Goal: Entertainment & Leisure: Consume media (video, audio)

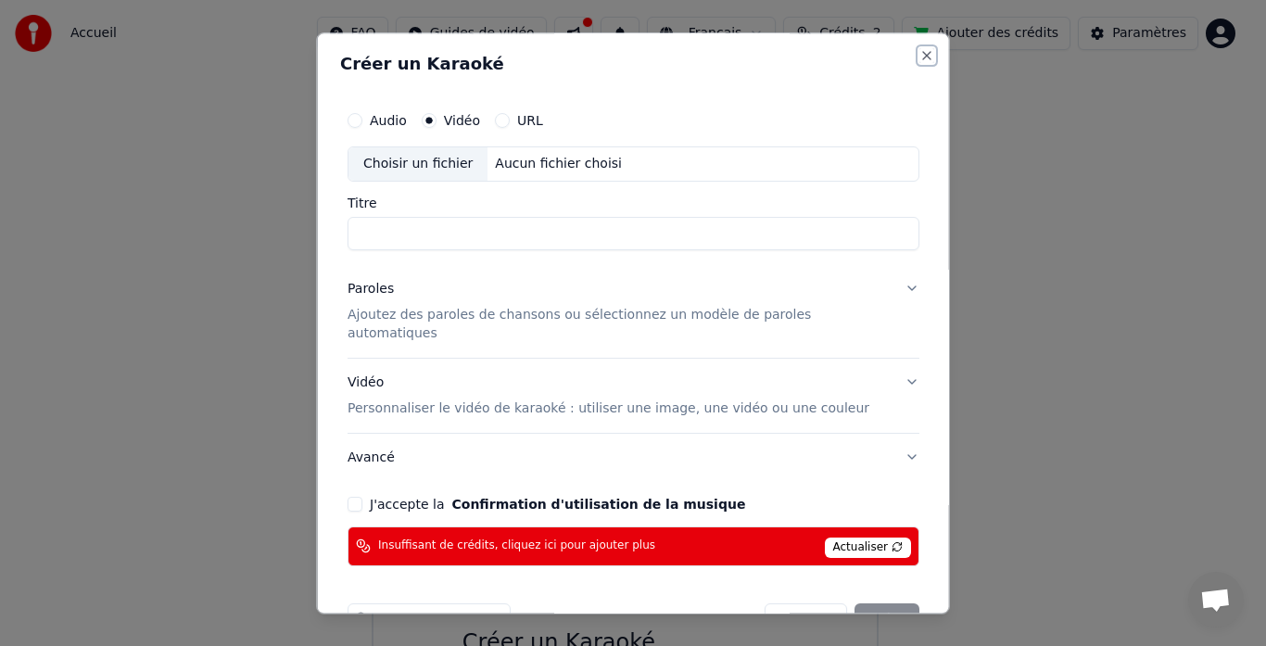
click at [919, 54] on button "Close" at bounding box center [926, 55] width 15 height 15
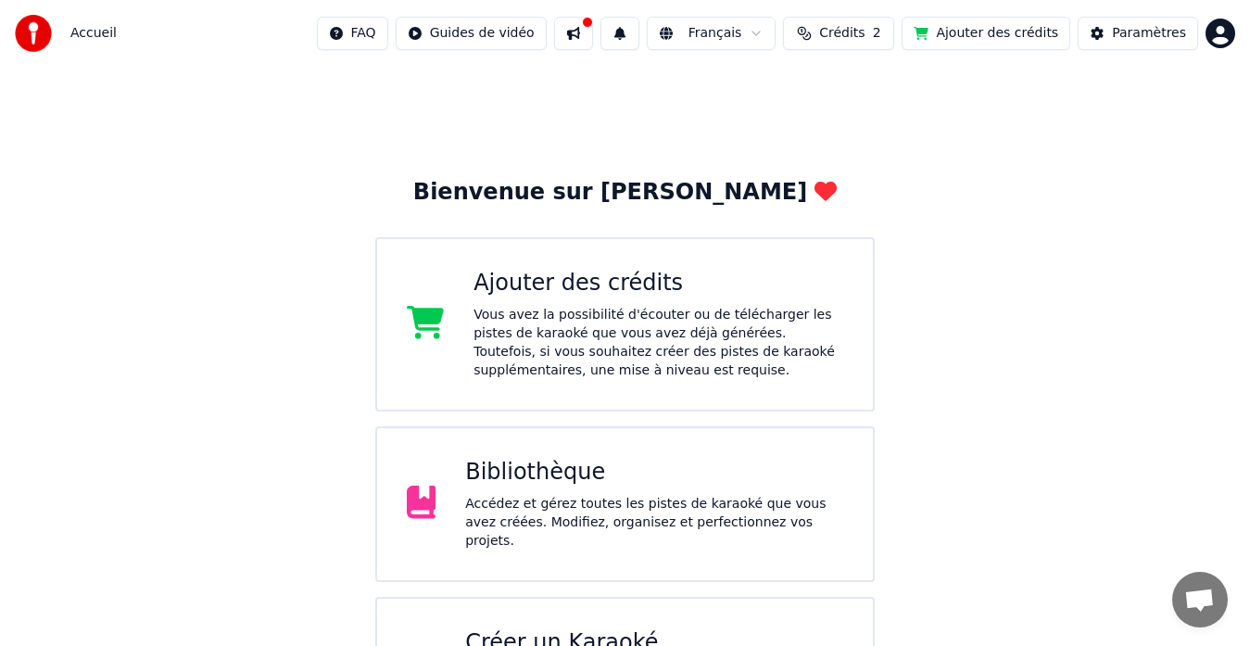
click at [596, 525] on div "Accédez et gérez toutes les pistes de karaoké que vous avez créées. Modifiez, o…" at bounding box center [654, 523] width 378 height 56
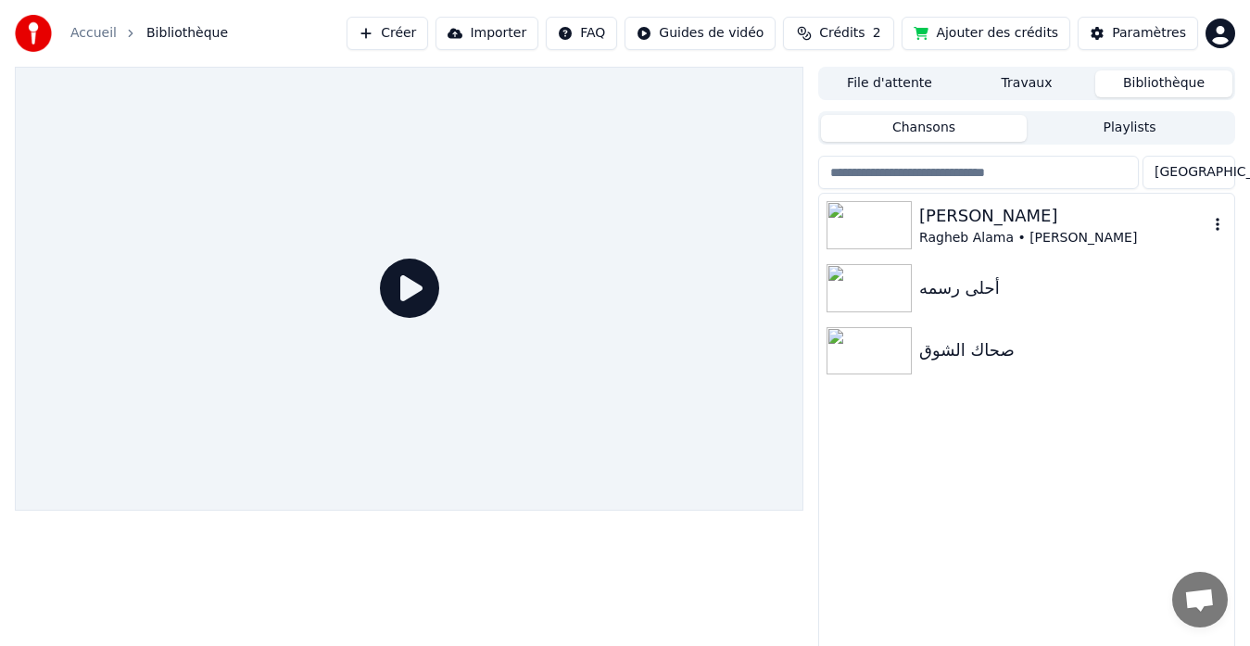
click at [906, 219] on img at bounding box center [869, 225] width 85 height 48
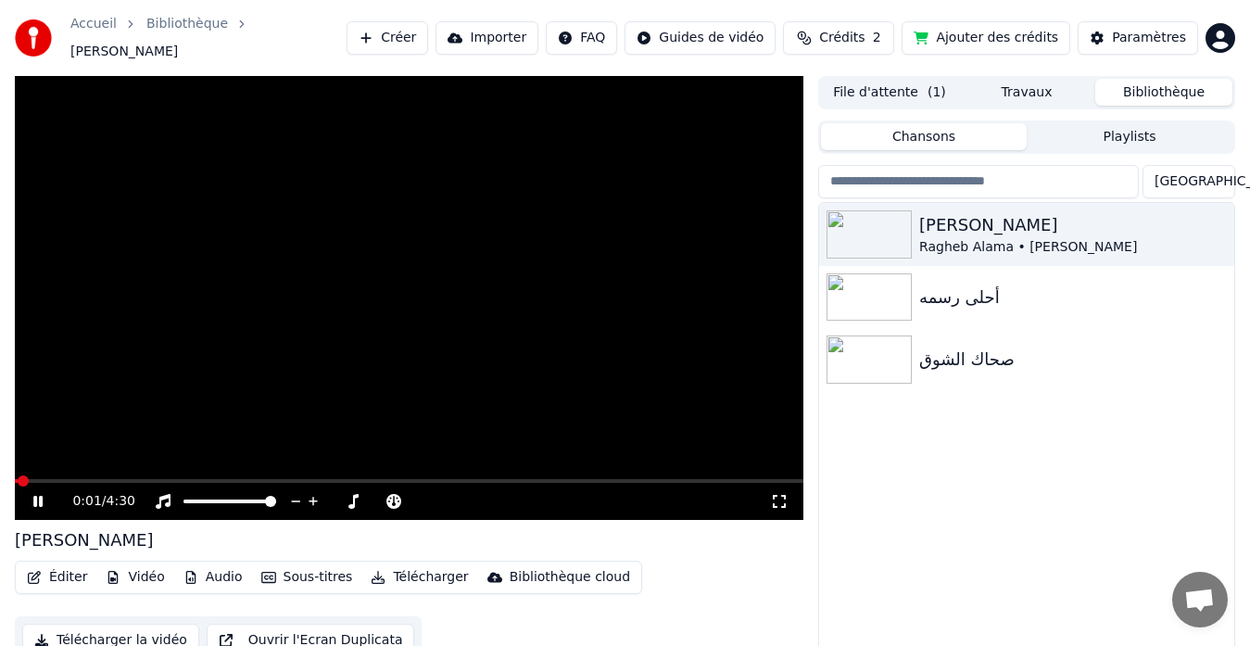
click at [312, 275] on video at bounding box center [409, 298] width 789 height 444
click at [864, 291] on img at bounding box center [869, 297] width 85 height 48
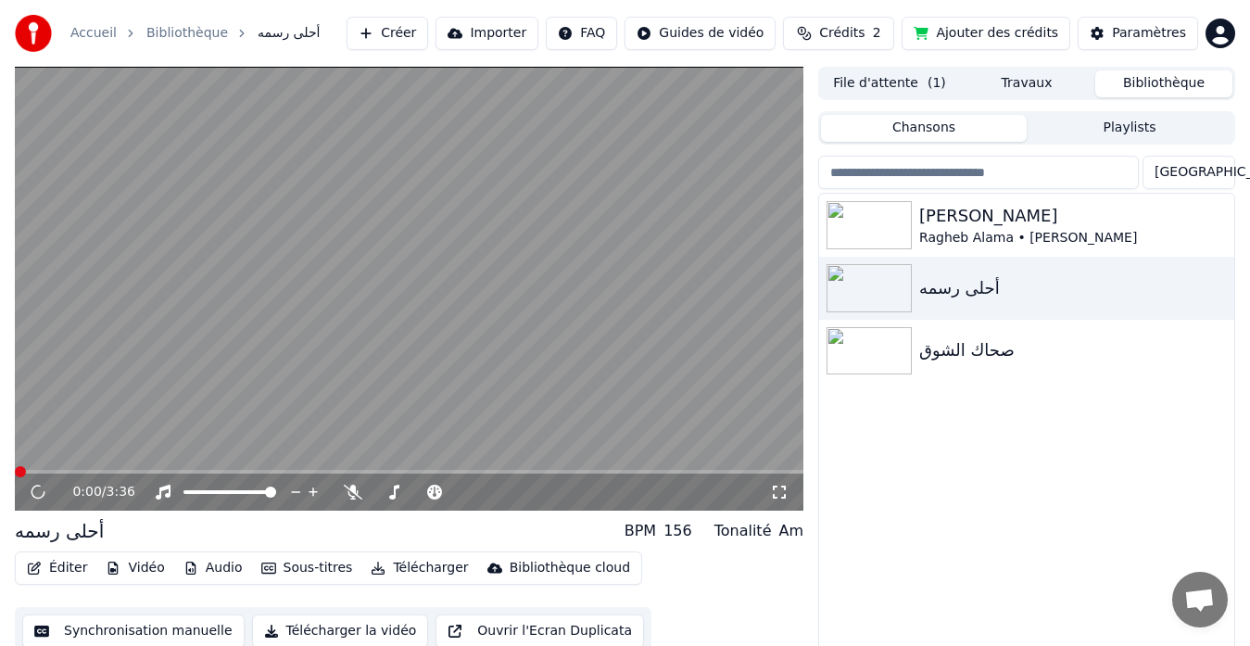
click at [353, 274] on video at bounding box center [409, 289] width 789 height 444
click at [854, 344] on img at bounding box center [869, 351] width 85 height 48
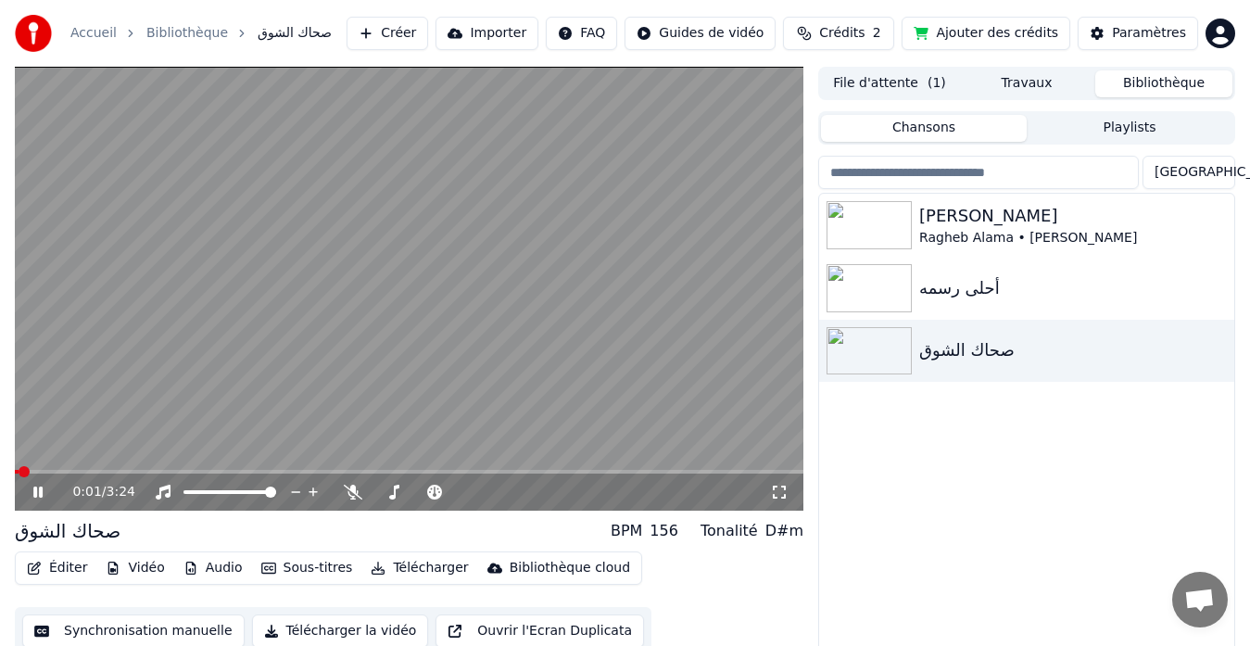
click at [404, 295] on video at bounding box center [409, 289] width 789 height 444
